Goal: Information Seeking & Learning: Learn about a topic

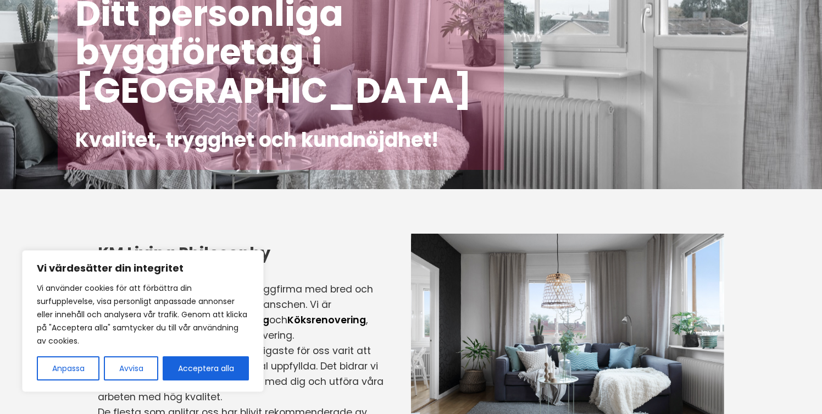
scroll to position [112, 0]
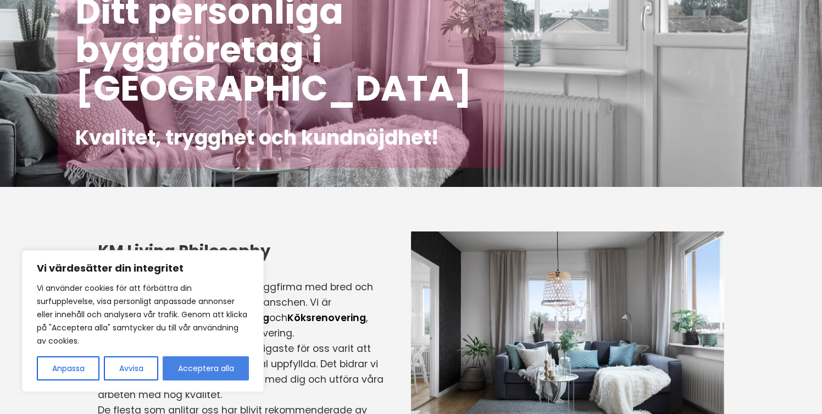
click at [193, 361] on button "Acceptera alla" at bounding box center [206, 368] width 86 height 24
checkbox input "true"
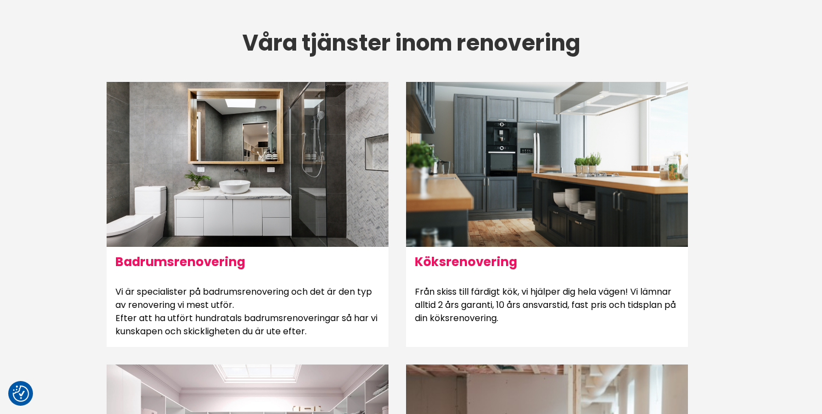
scroll to position [601, 0]
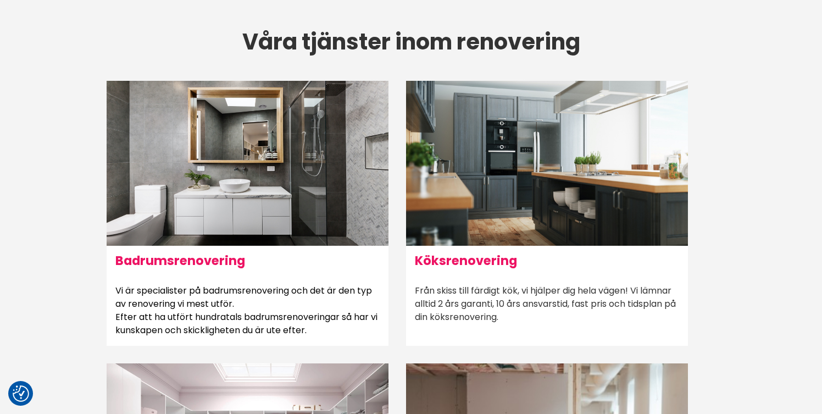
click at [566, 192] on div at bounding box center [547, 163] width 282 height 165
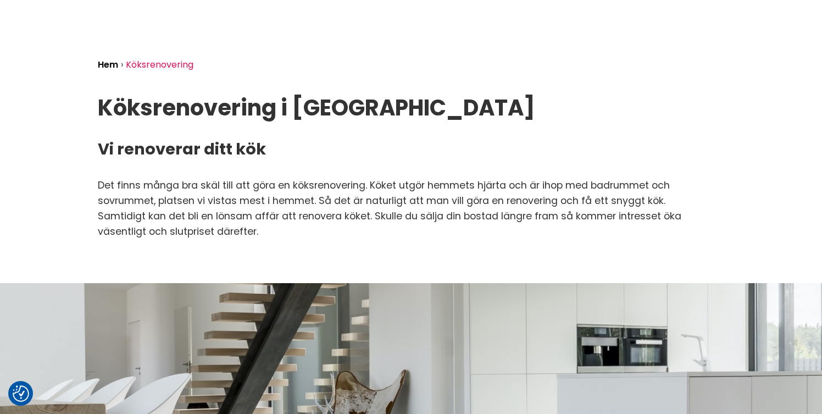
scroll to position [21, 0]
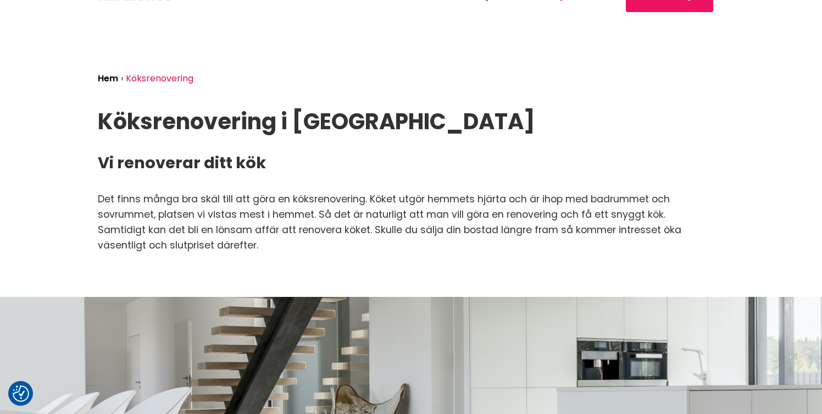
drag, startPoint x: 281, startPoint y: 243, endPoint x: 46, endPoint y: 204, distance: 237.9
copy p "Det finns många bra skäl till att göra en köksrenovering. Köket utgör hemmets h…"
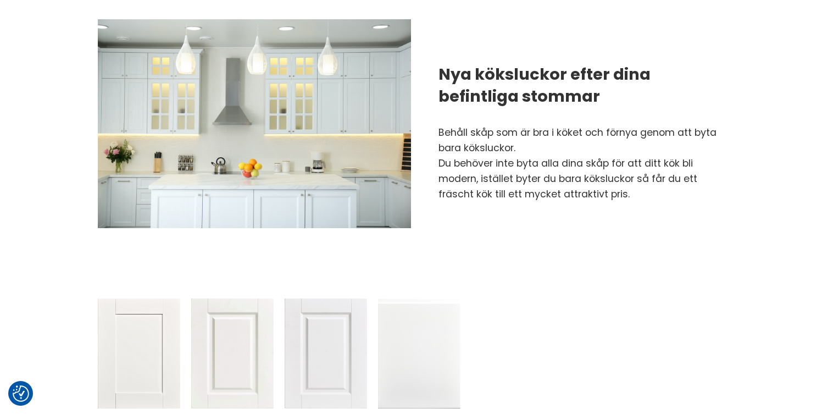
scroll to position [1004, 0]
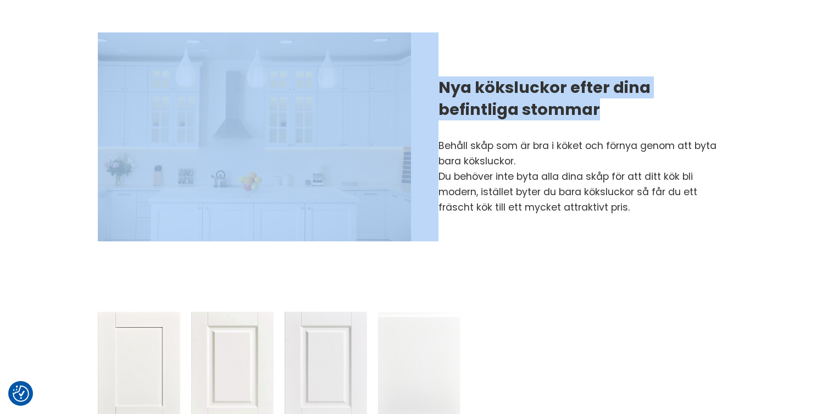
drag, startPoint x: 610, startPoint y: 99, endPoint x: 432, endPoint y: 69, distance: 180.5
click at [432, 69] on div "Nya köksluckor efter dina befintliga stommar Behåll skåp som är bra i köket och…" at bounding box center [411, 136] width 644 height 279
click at [425, 46] on div at bounding box center [425, 46] width 0 height 0
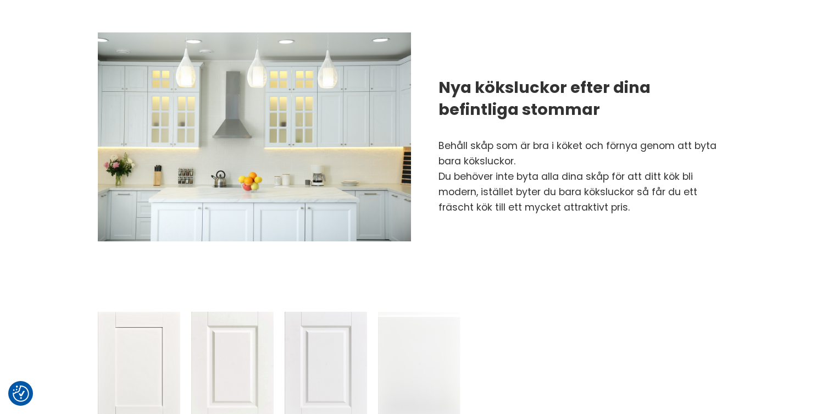
click at [745, 244] on main "Hem › Köksrenovering Köksrenovering i [GEOGRAPHIC_DATA] Vi renoverar ditt kök…" at bounding box center [411, 361] width 822 height 2663
drag, startPoint x: 632, startPoint y: 196, endPoint x: 435, endPoint y: 124, distance: 209.3
click at [435, 124] on div "Nya köksluckor efter dina befintliga stommar Behåll skåp som är bra i köket och…" at bounding box center [411, 136] width 644 height 279
copy div "Nya köksluckor efter dina befintliga stommar Behåll skåp som är bra i köket och…"
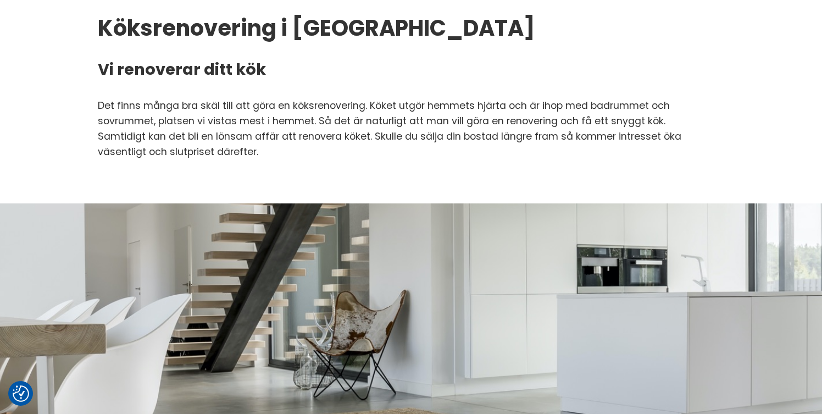
scroll to position [91, 0]
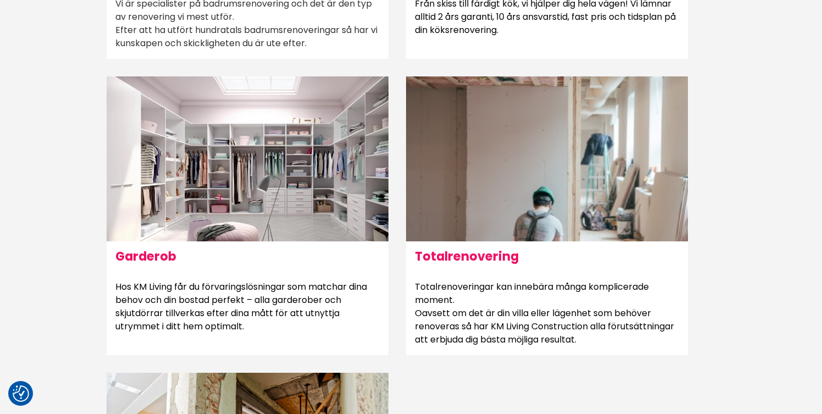
scroll to position [934, 0]
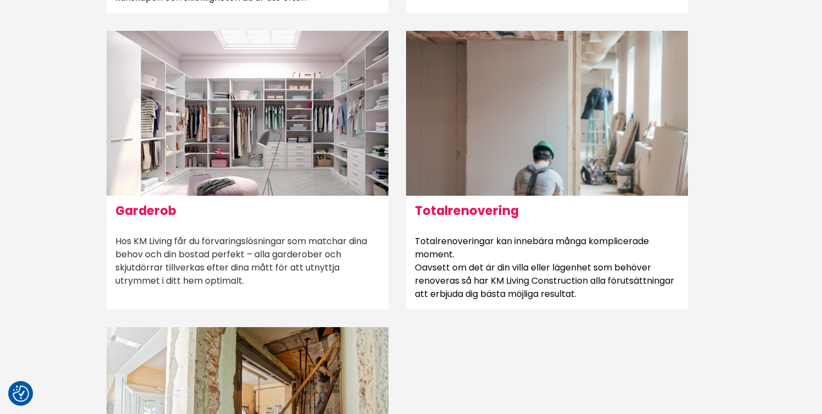
click at [154, 213] on h6 "Garderob" at bounding box center [248, 211] width 282 height 30
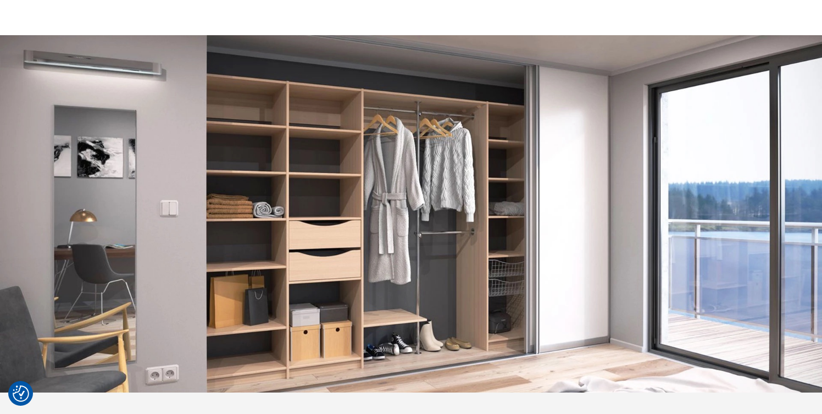
scroll to position [323, 0]
